Goal: Task Accomplishment & Management: Complete application form

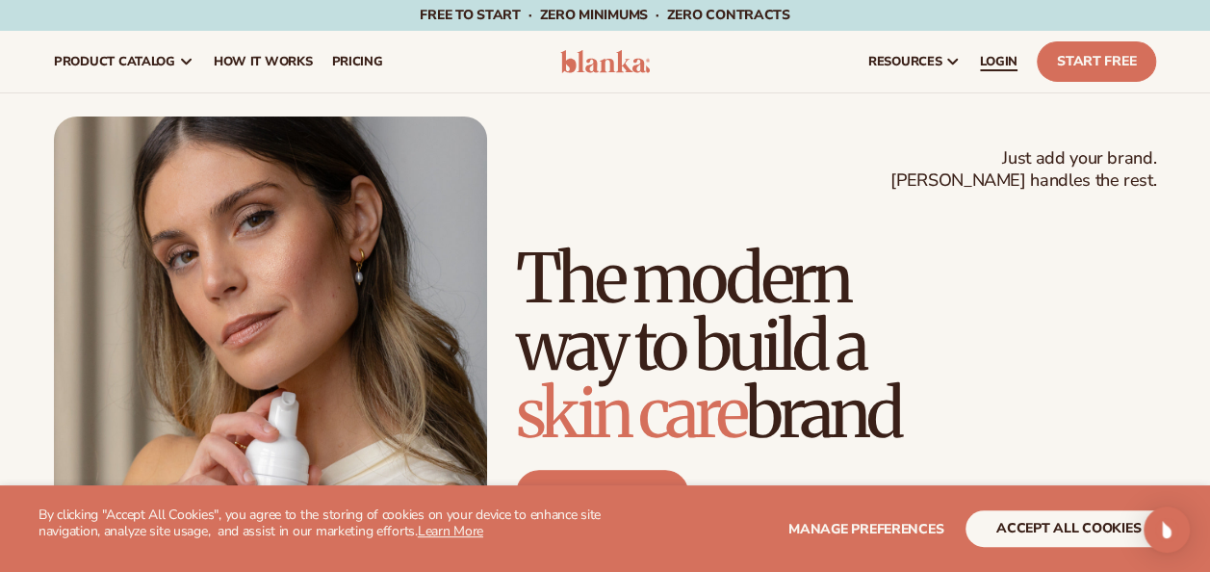
click at [1001, 56] on span "LOGIN" at bounding box center [999, 61] width 38 height 15
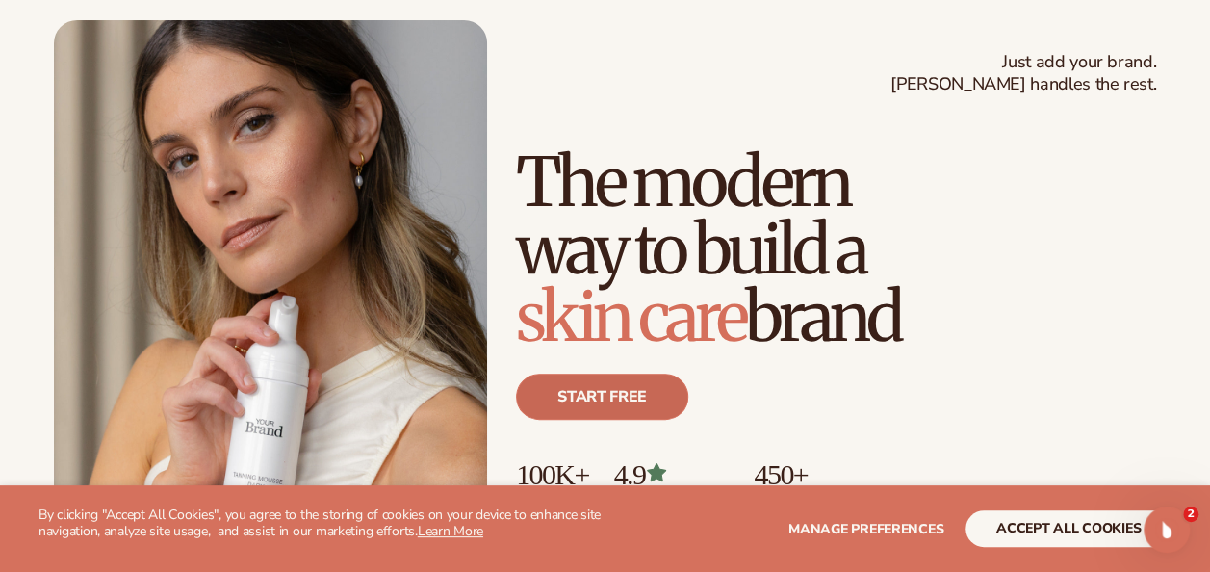
click at [613, 402] on link "Start free" at bounding box center [602, 396] width 172 height 46
